Goal: Task Accomplishment & Management: Use online tool/utility

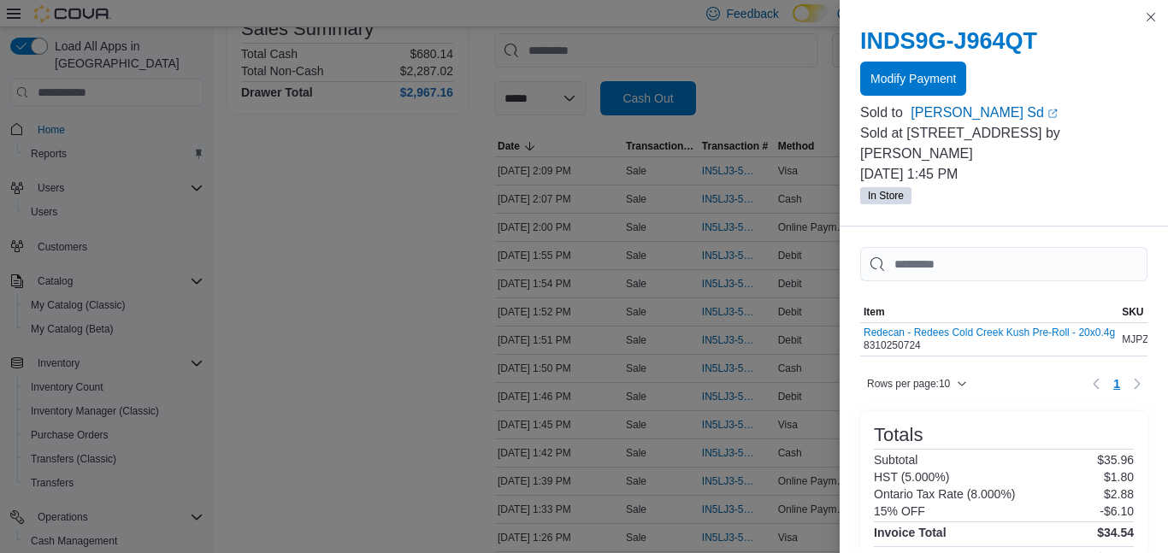
scroll to position [68, 0]
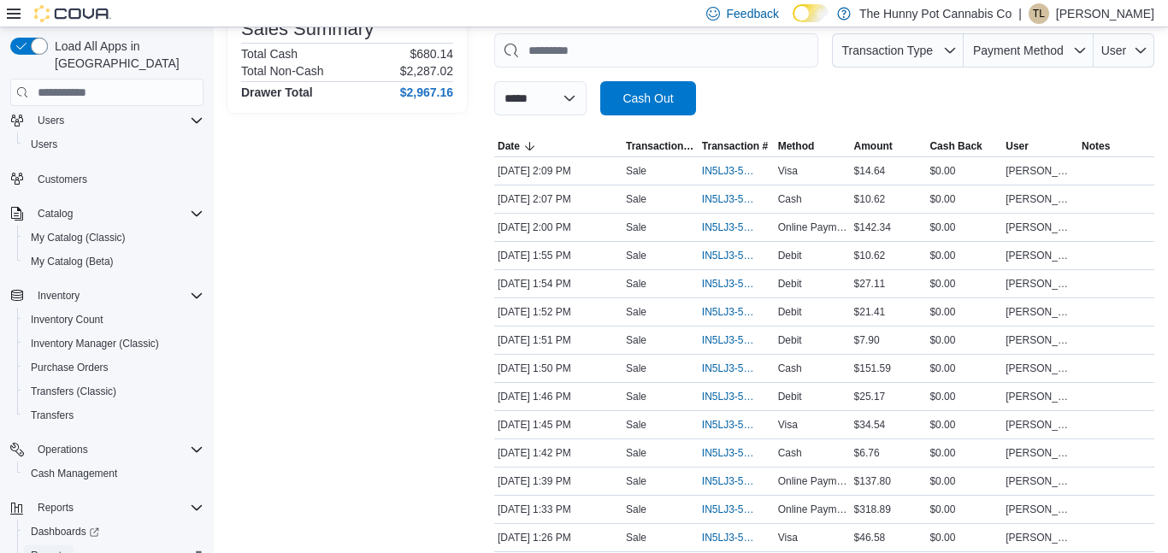
click at [57, 549] on span "Reports" at bounding box center [49, 556] width 36 height 14
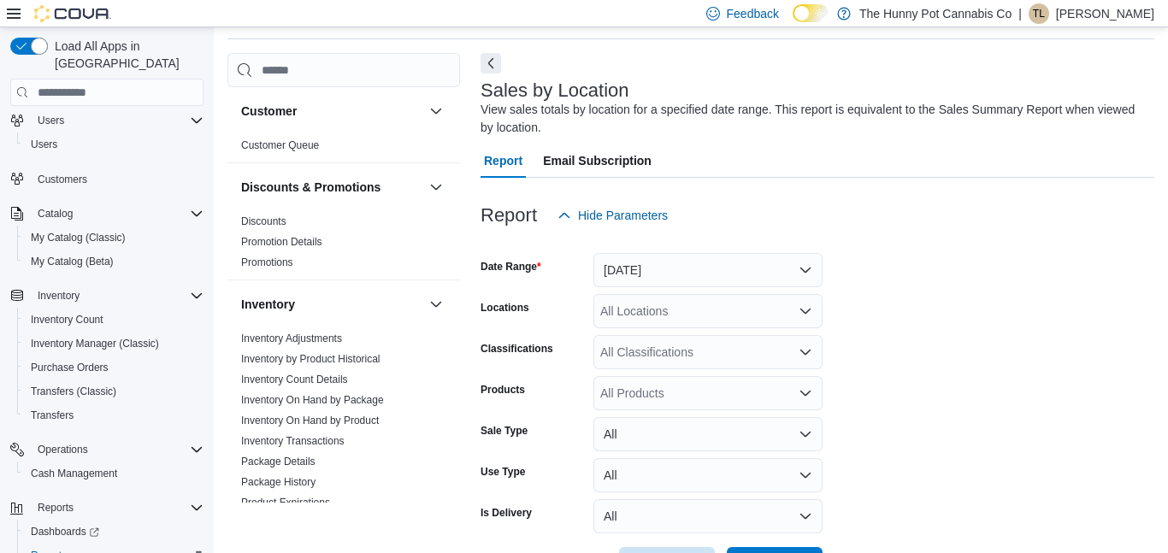
scroll to position [120, 0]
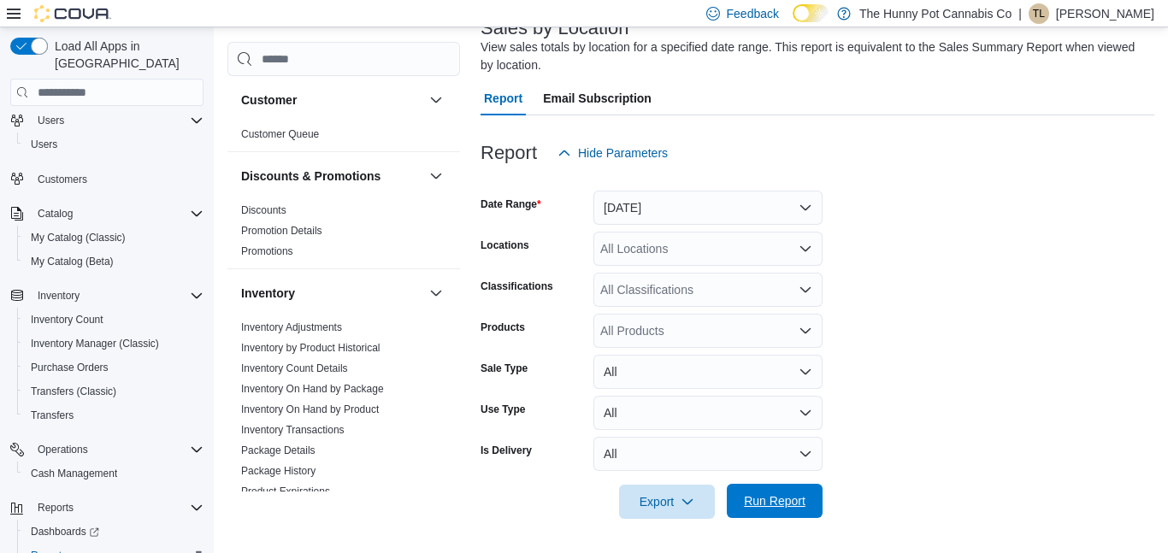
click at [763, 486] on span "Run Report" at bounding box center [774, 501] width 75 height 34
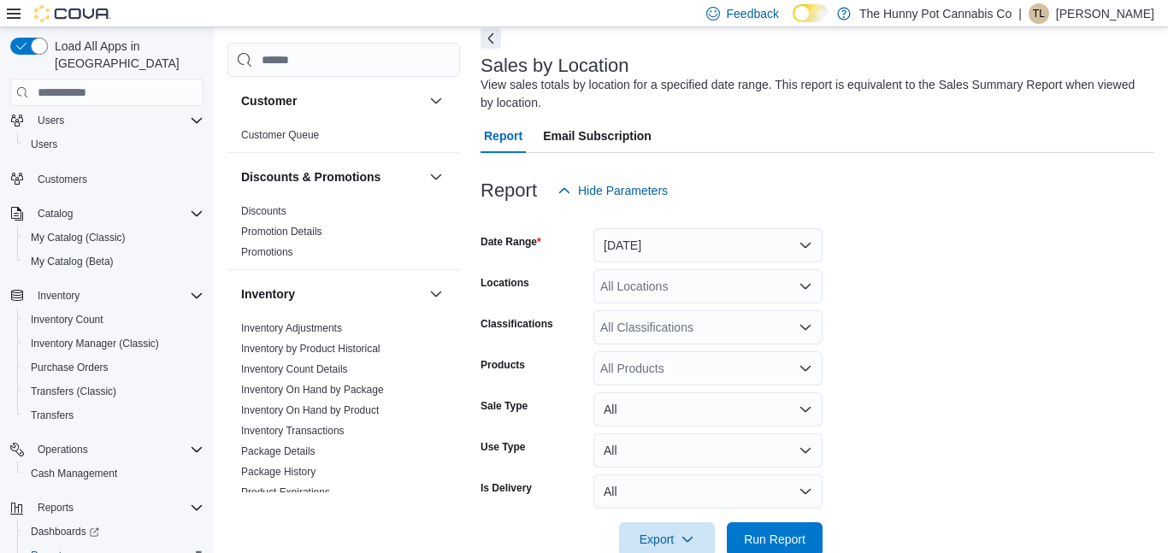
scroll to position [90, 0]
